Goal: Information Seeking & Learning: Learn about a topic

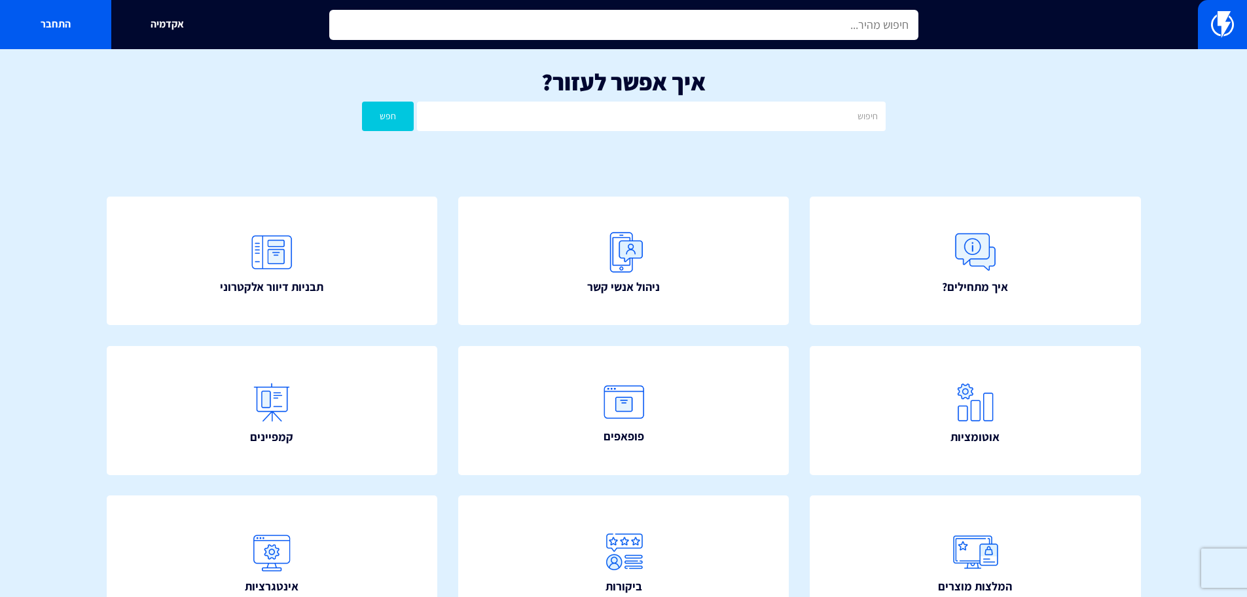
click at [573, 33] on input "text" at bounding box center [623, 25] width 589 height 30
type input "y"
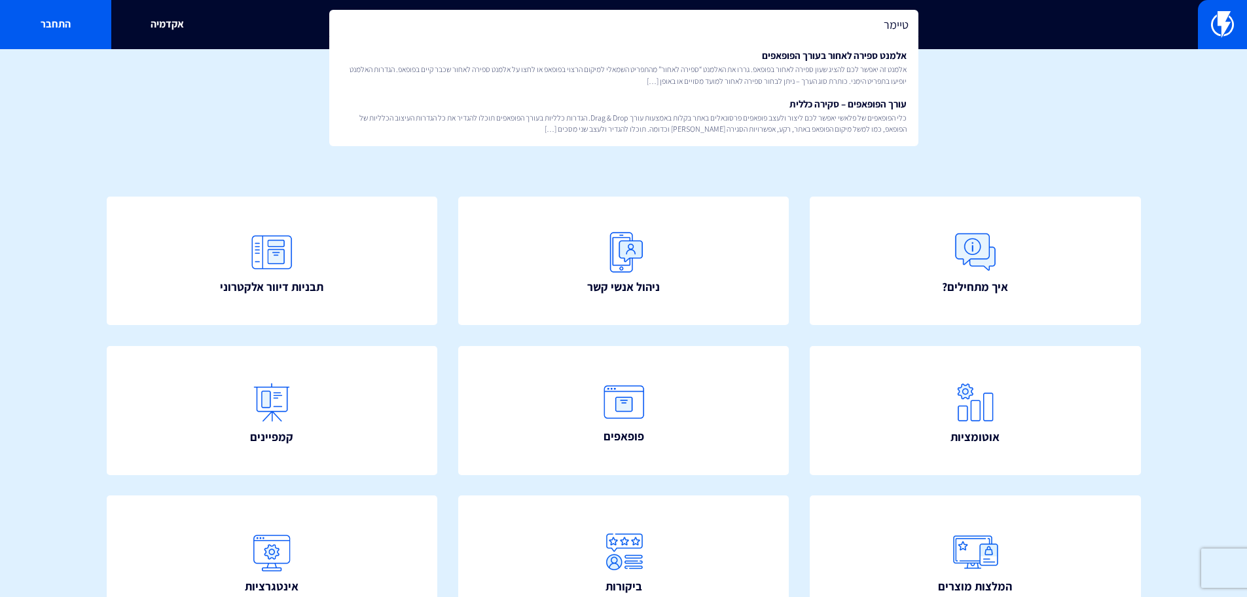
drag, startPoint x: 846, startPoint y: 28, endPoint x: 942, endPoint y: 28, distance: 95.6
click at [942, 28] on div "טיימר אלמנט ספירה לאחור בעורך הפופאפים אלמנט זה יאפשר לכם להציג שעון ספירה לאחו…" at bounding box center [623, 24] width 1247 height 49
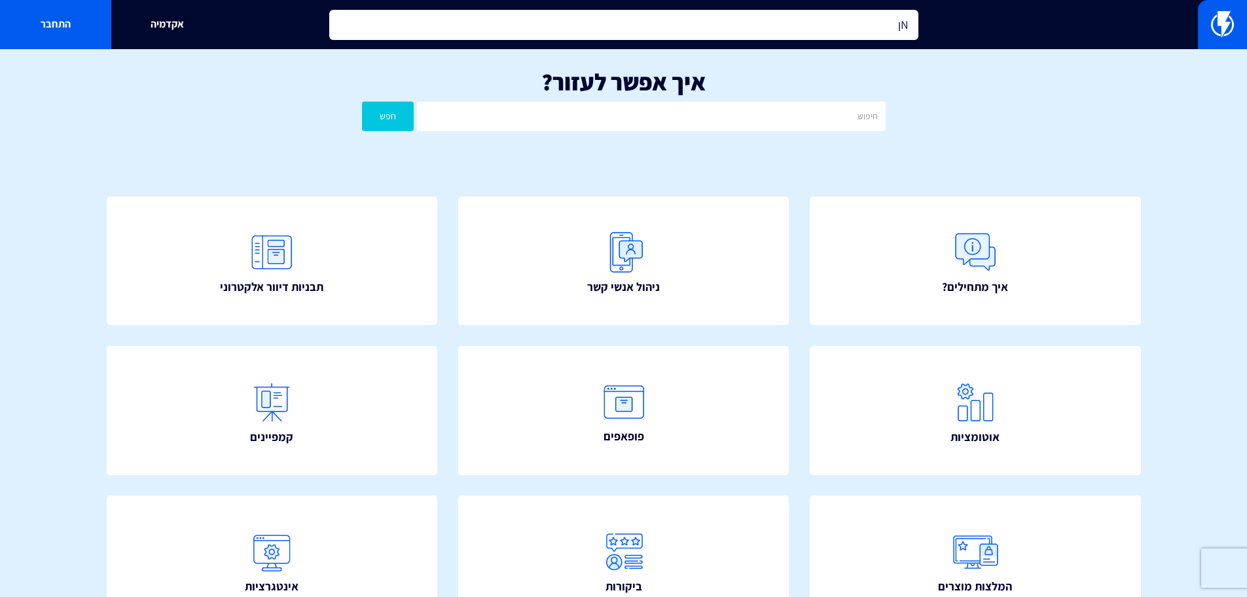
type input "N"
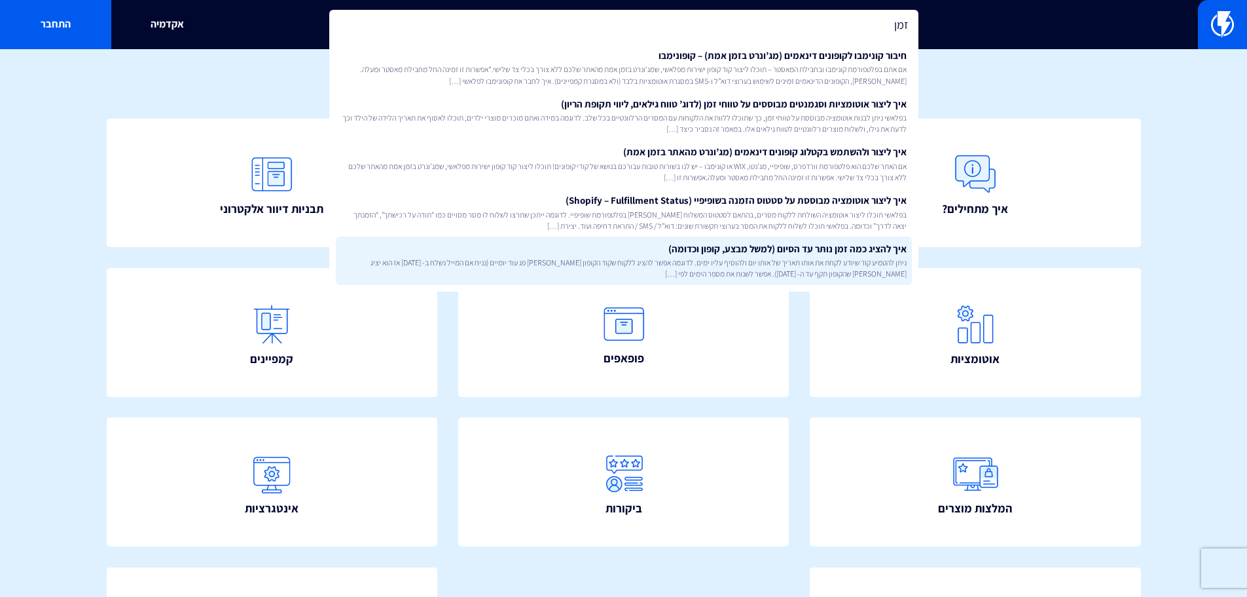
scroll to position [237, 0]
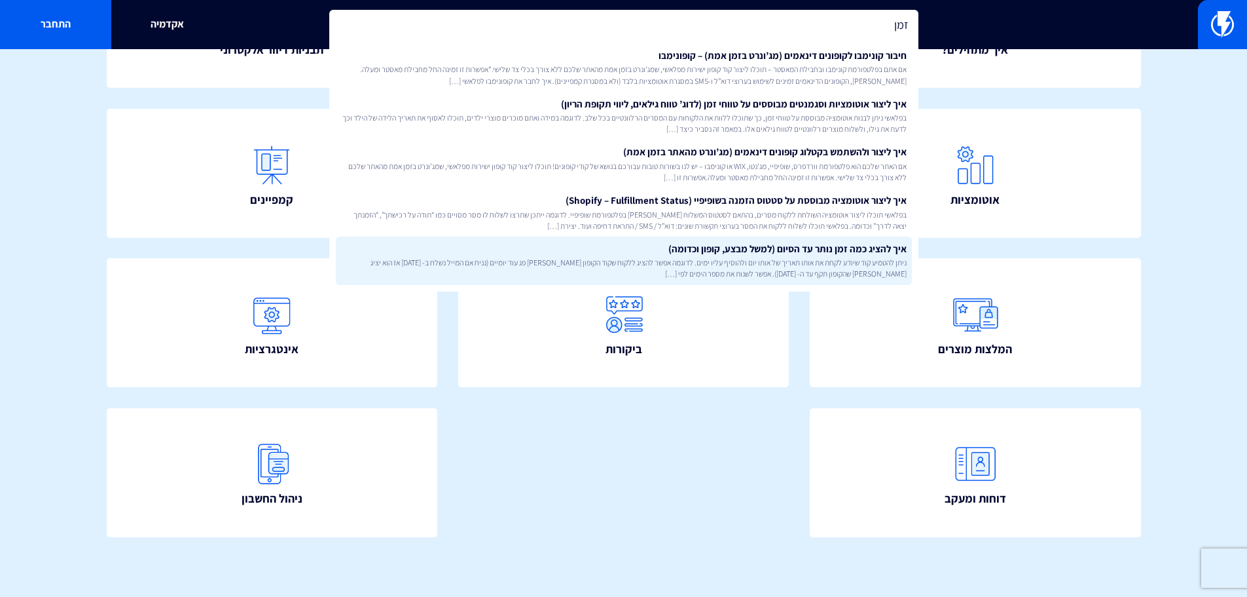
type input "זמן"
click at [848, 270] on span "ניתן להטמיע קוד שיודע לקחת את אותו תאריך של אותו יום ולהוסיף עליו ימים. לדוגמה …" at bounding box center [624, 268] width 566 height 22
